Goal: Task Accomplishment & Management: Use online tool/utility

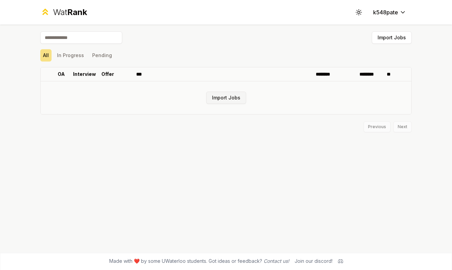
click at [231, 101] on button "Import Jobs" at bounding box center [226, 98] width 40 height 12
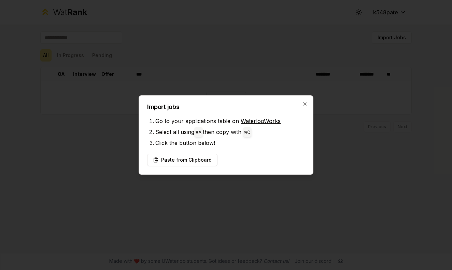
click at [274, 125] on li "Go to your applications table on WaterlooWorks" at bounding box center [230, 120] width 150 height 11
click at [269, 123] on link "WaterlooWorks" at bounding box center [261, 121] width 40 height 7
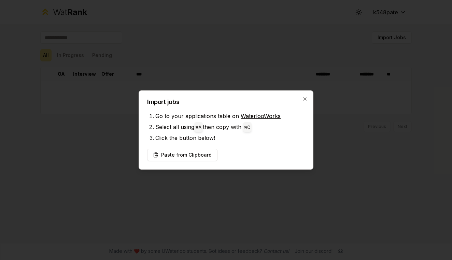
click at [258, 118] on link "WaterlooWorks" at bounding box center [261, 116] width 40 height 7
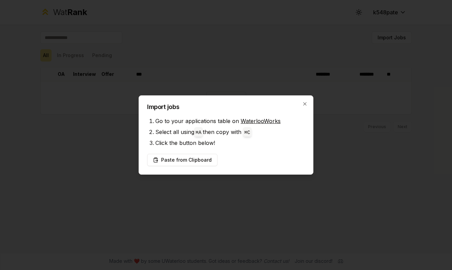
click at [250, 126] on li "Select all using ⌘ A then copy with ⌘ C" at bounding box center [230, 131] width 150 height 11
click at [251, 124] on link "WaterlooWorks" at bounding box center [261, 121] width 40 height 7
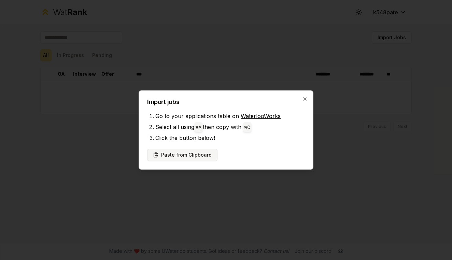
click at [165, 151] on button "Paste from Clipboard" at bounding box center [182, 155] width 70 height 12
click at [187, 155] on button "Paste from Clipboard" at bounding box center [182, 155] width 70 height 12
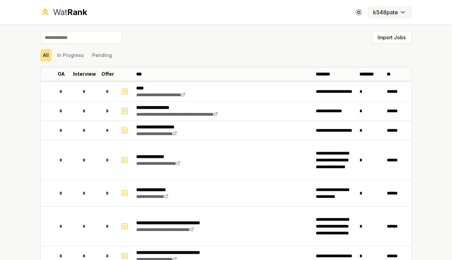
click at [391, 14] on html "**********" at bounding box center [226, 130] width 452 height 260
click at [134, 43] on html "**********" at bounding box center [226, 130] width 452 height 260
click at [72, 54] on button "In Progress" at bounding box center [70, 55] width 32 height 12
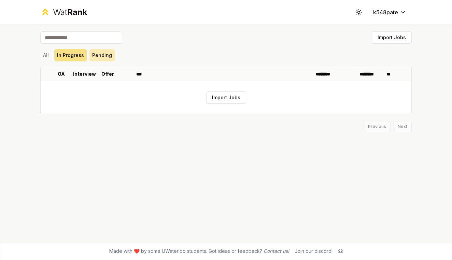
click at [97, 54] on button "Pending" at bounding box center [102, 55] width 25 height 12
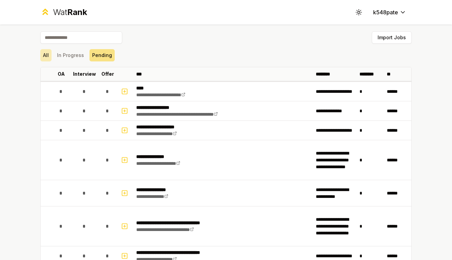
click at [48, 59] on button "All" at bounding box center [45, 55] width 11 height 12
click at [71, 14] on span "Rank" at bounding box center [77, 12] width 20 height 10
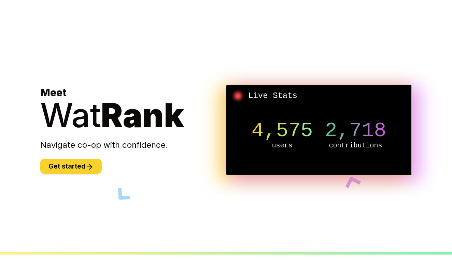
scroll to position [0, 0]
click at [84, 169] on button "Get started" at bounding box center [70, 166] width 61 height 15
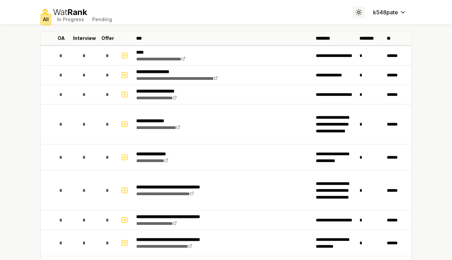
scroll to position [42, 0]
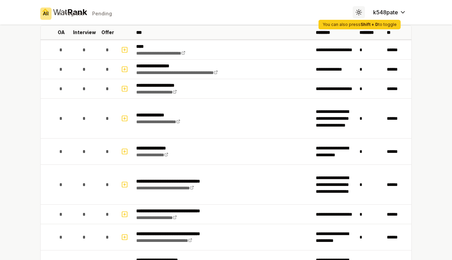
click at [363, 14] on button "Toggle theme" at bounding box center [359, 12] width 12 height 12
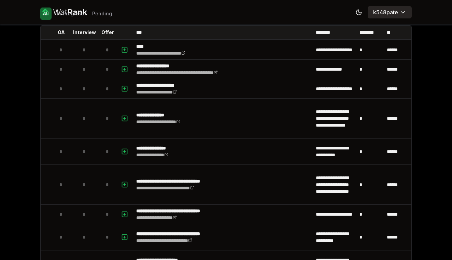
click at [394, 9] on html "**********" at bounding box center [226, 130] width 452 height 260
click at [393, 12] on html "**********" at bounding box center [226, 130] width 452 height 260
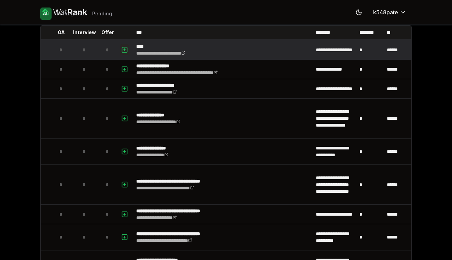
click at [123, 47] on icon "button" at bounding box center [124, 50] width 7 height 8
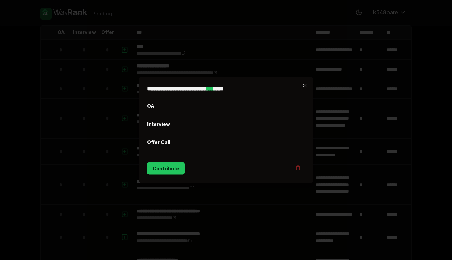
click at [307, 87] on icon "button" at bounding box center [304, 85] width 5 height 5
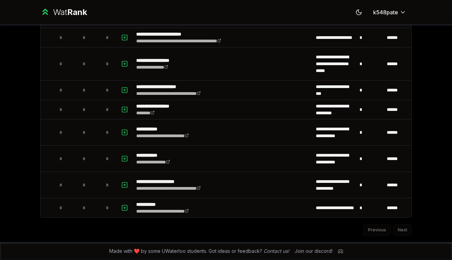
scroll to position [0, 0]
click at [404, 232] on div "Previous Next" at bounding box center [226, 227] width 372 height 18
click at [380, 233] on div "Previous Next" at bounding box center [226, 227] width 372 height 18
click at [411, 231] on div "Previous Next" at bounding box center [226, 227] width 372 height 18
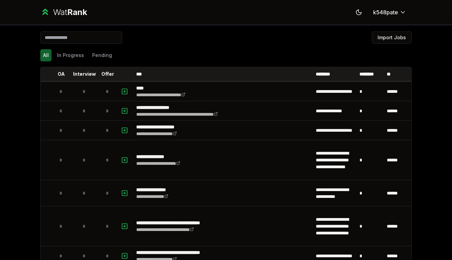
scroll to position [0, 0]
click at [66, 11] on div "Wat Rank" at bounding box center [70, 12] width 34 height 11
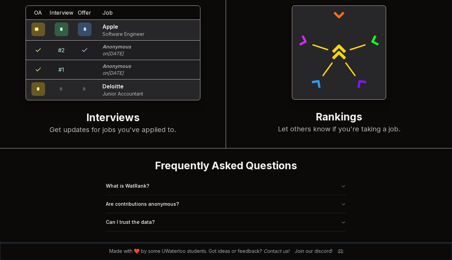
scroll to position [256, 0]
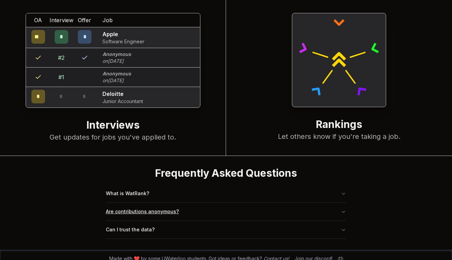
click at [119, 212] on button "Are contributions anonymous?" at bounding box center [226, 212] width 240 height 18
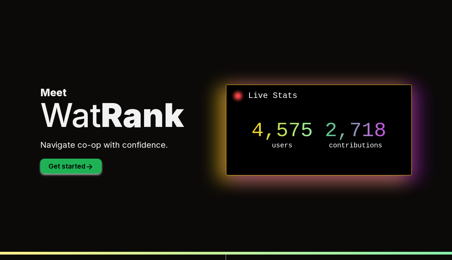
scroll to position [0, 0]
click at [88, 169] on icon at bounding box center [89, 167] width 8 height 8
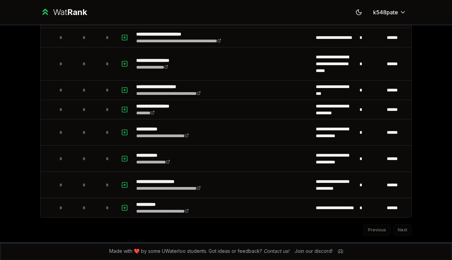
scroll to position [796, 0]
